Goal: Task Accomplishment & Management: Use online tool/utility

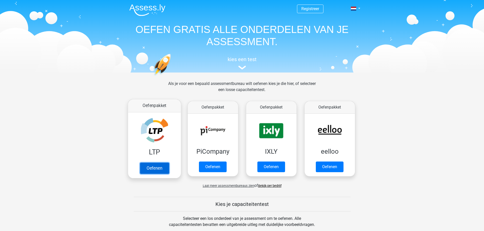
click at [158, 169] on link "Oefenen" at bounding box center [154, 168] width 29 height 11
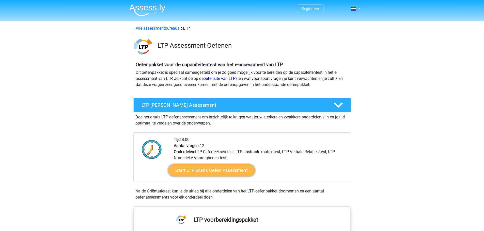
click at [243, 171] on link "Start LTP Gratis Oefen Assessment" at bounding box center [211, 171] width 87 height 12
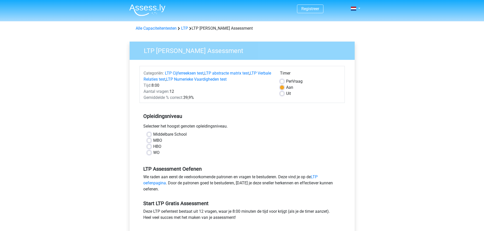
click at [153, 149] on label "HBO" at bounding box center [157, 147] width 8 height 6
click at [150, 149] on input "HBO" at bounding box center [149, 146] width 4 height 5
radio input "true"
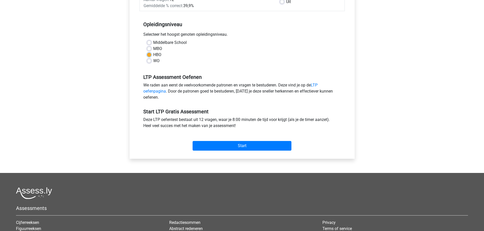
scroll to position [102, 0]
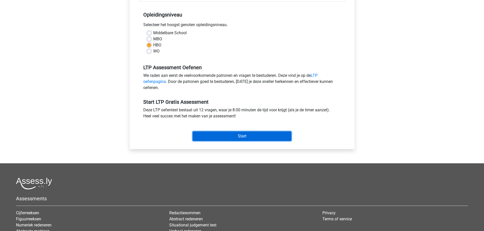
click at [241, 141] on input "Start" at bounding box center [241, 137] width 99 height 10
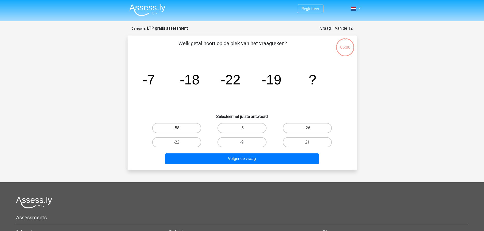
click at [241, 141] on label "-9" at bounding box center [241, 142] width 49 height 10
click at [242, 142] on input "-9" at bounding box center [243, 143] width 3 height 3
radio input "true"
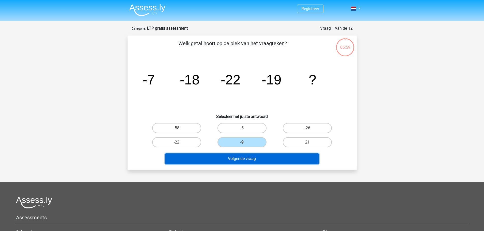
click at [283, 157] on button "Volgende vraag" at bounding box center [242, 159] width 154 height 11
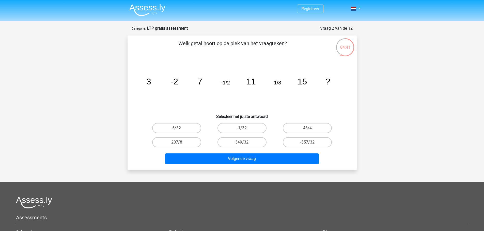
click at [245, 129] on input "-1/32" at bounding box center [243, 129] width 3 height 3
radio input "true"
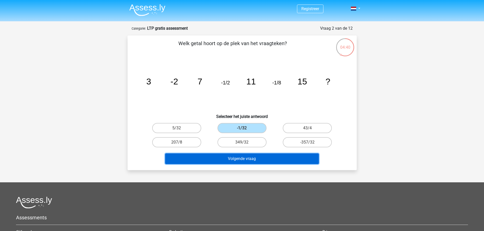
click at [264, 157] on button "Volgende vraag" at bounding box center [242, 159] width 154 height 11
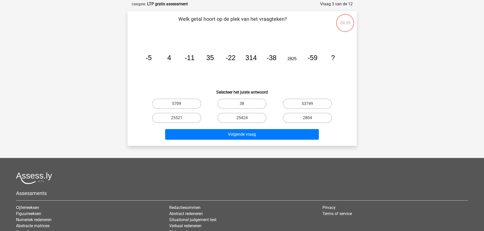
scroll to position [25, 0]
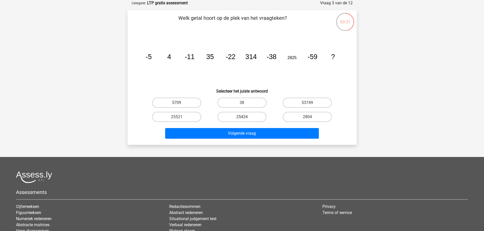
click at [244, 116] on label "25424" at bounding box center [241, 117] width 49 height 10
click at [244, 117] on input "25424" at bounding box center [243, 118] width 3 height 3
radio input "true"
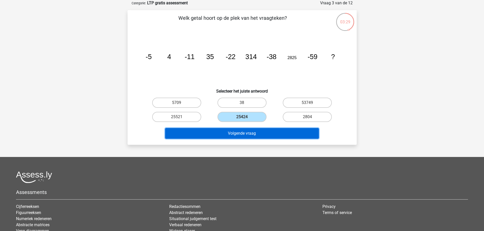
click at [246, 134] on button "Volgende vraag" at bounding box center [242, 133] width 154 height 11
